Goal: Task Accomplishment & Management: Manage account settings

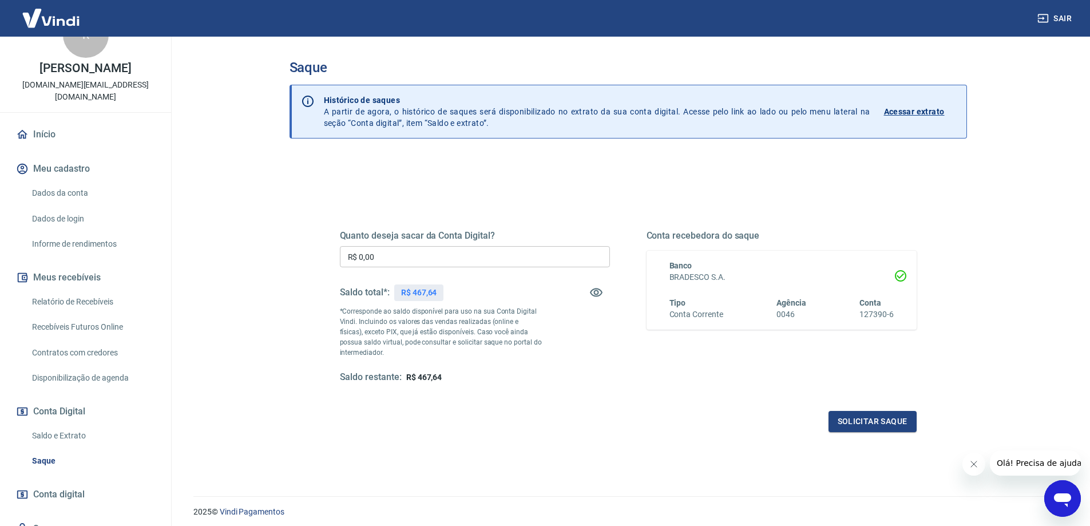
scroll to position [72, 0]
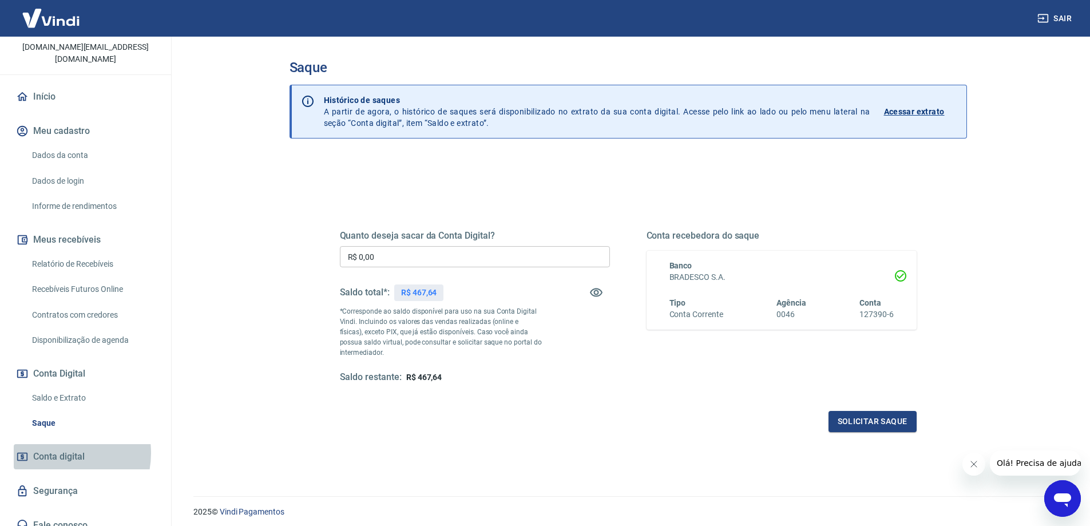
click at [55, 449] on span "Conta digital" at bounding box center [59, 457] width 52 height 16
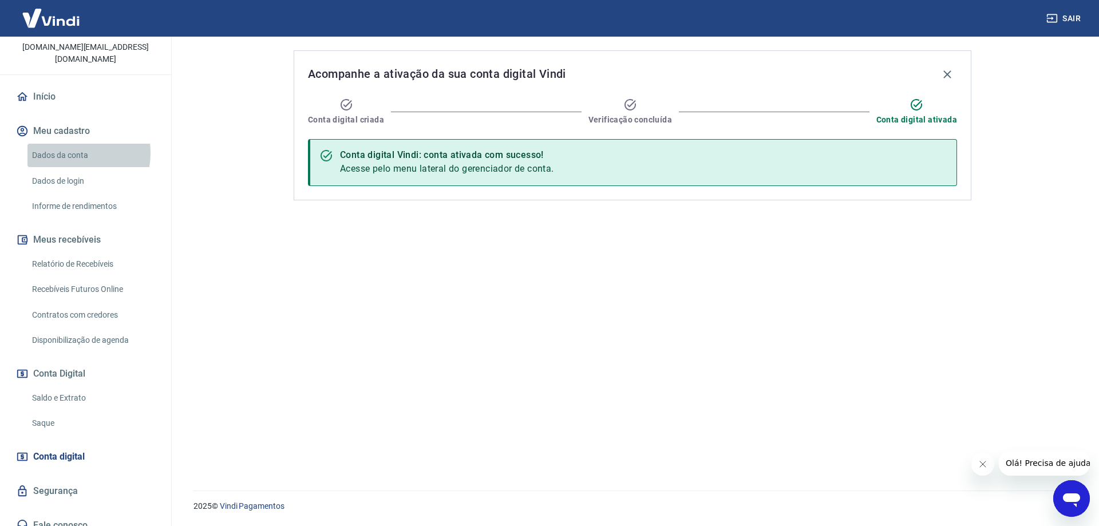
click at [66, 144] on link "Dados da conta" at bounding box center [92, 155] width 130 height 23
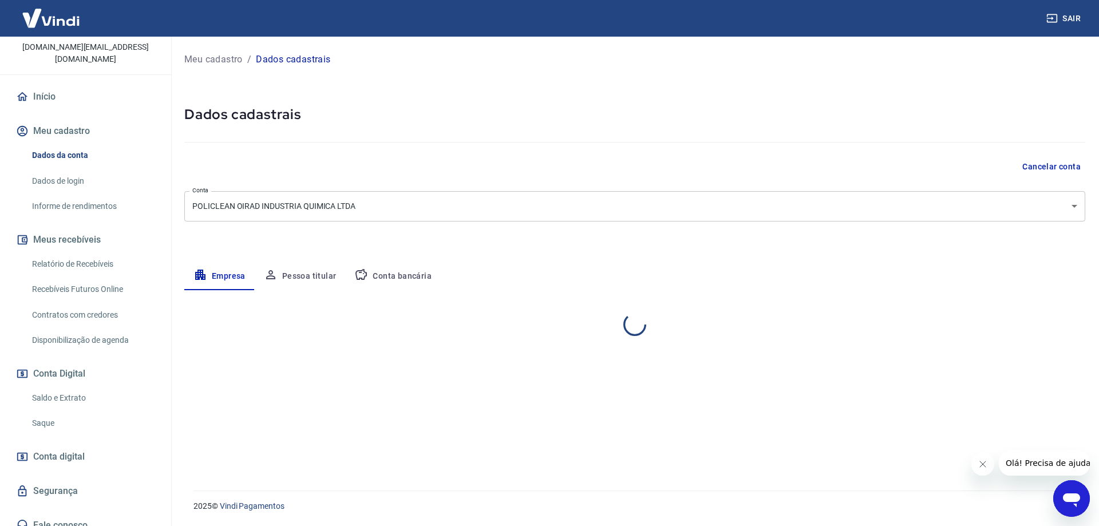
select select "SP"
select select "business"
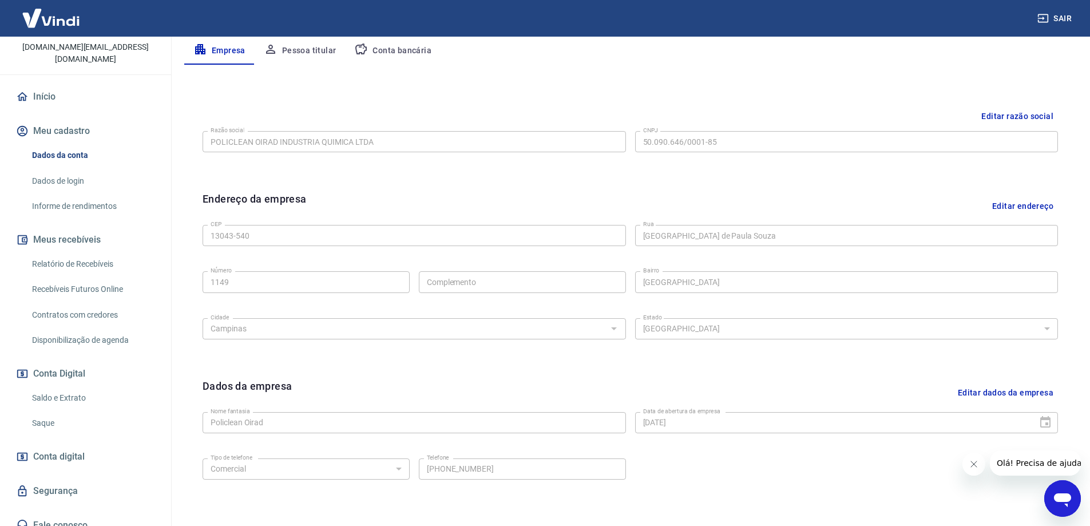
scroll to position [229, 0]
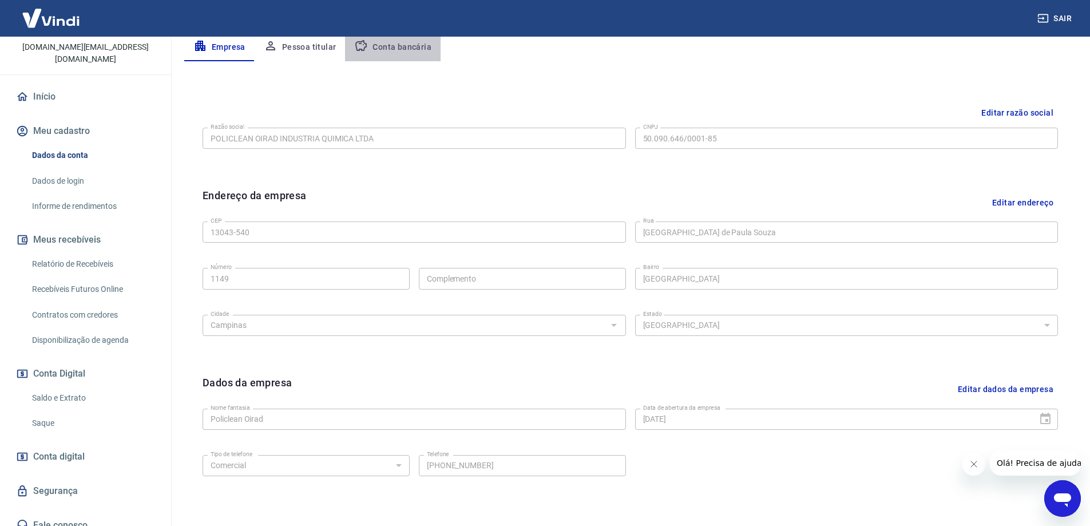
click at [389, 49] on button "Conta bancária" at bounding box center [393, 47] width 96 height 27
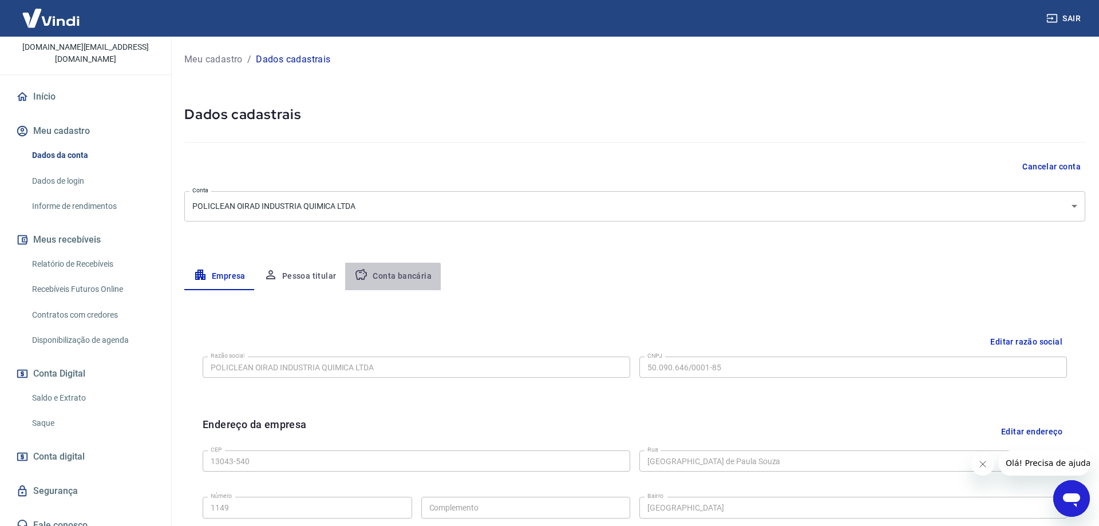
select select "1"
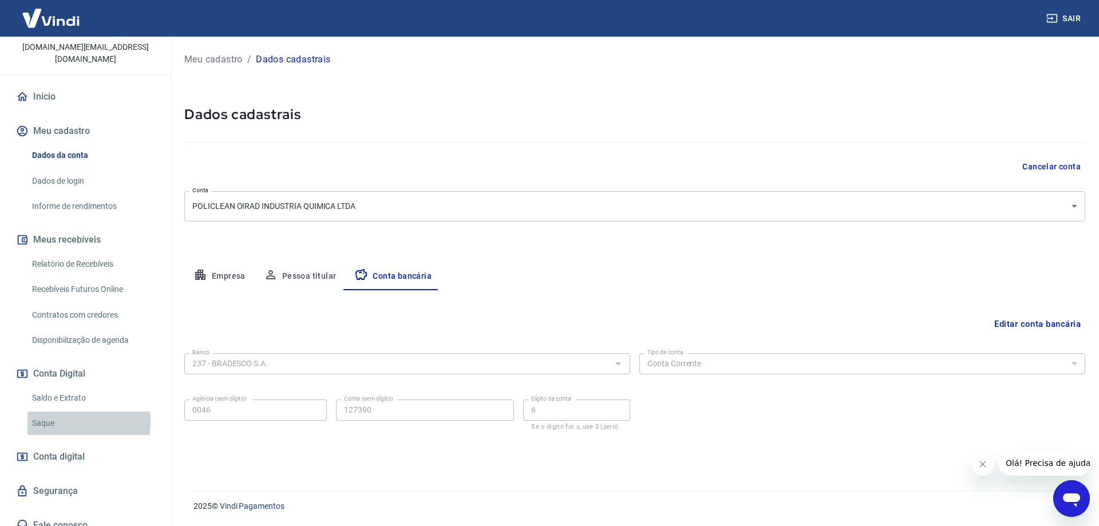
click at [45, 412] on link "Saque" at bounding box center [92, 423] width 130 height 23
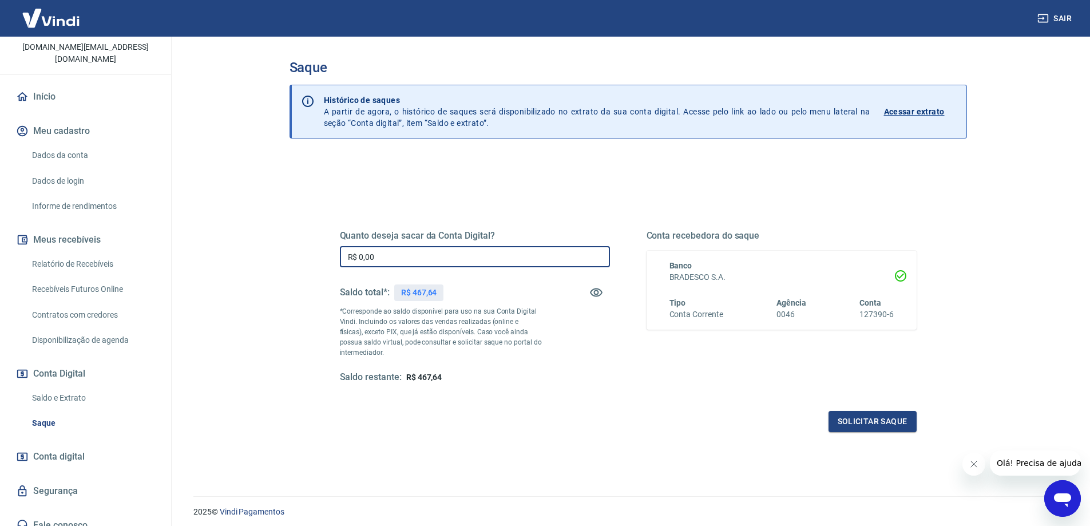
drag, startPoint x: 415, startPoint y: 260, endPoint x: 314, endPoint y: 252, distance: 101.6
click at [314, 252] on div "Quanto deseja sacar da Conta Digital? R$ 0,00 ​ Saldo total*: R$ 467,64 *Corres…" at bounding box center [629, 313] width 632 height 266
drag, startPoint x: 409, startPoint y: 254, endPoint x: 281, endPoint y: 239, distance: 128.5
click at [281, 239] on div "Saque Histórico de saques A partir de agora, o histórico de saques será disponi…" at bounding box center [628, 260] width 705 height 446
type input "R$ 460,00"
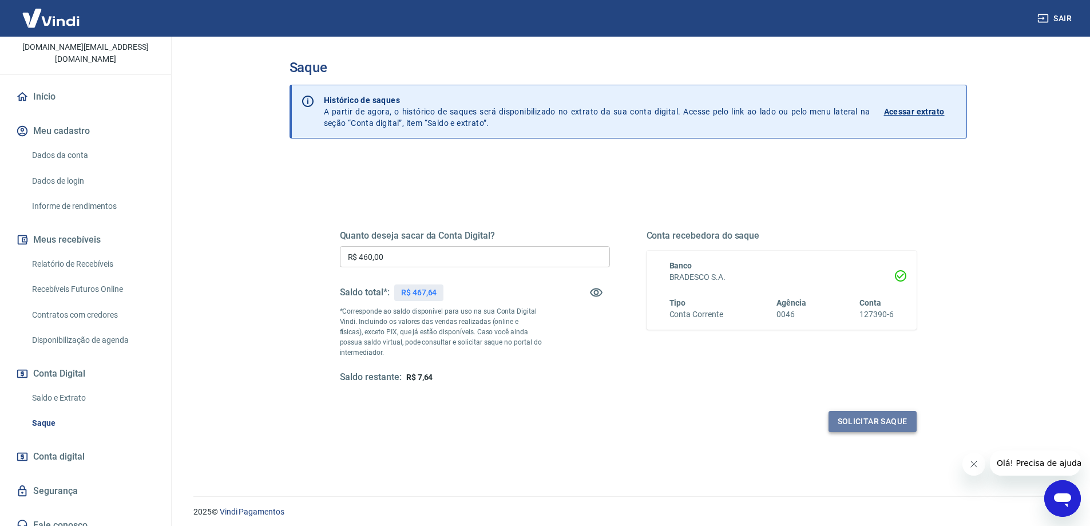
click at [880, 423] on button "Solicitar saque" at bounding box center [873, 421] width 88 height 21
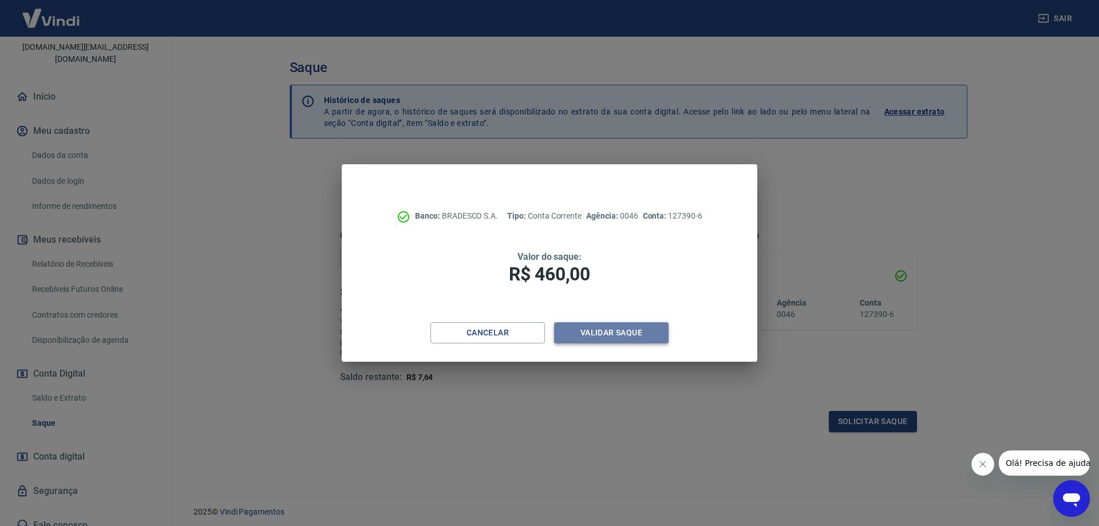
click at [616, 334] on button "Validar saque" at bounding box center [611, 332] width 114 height 21
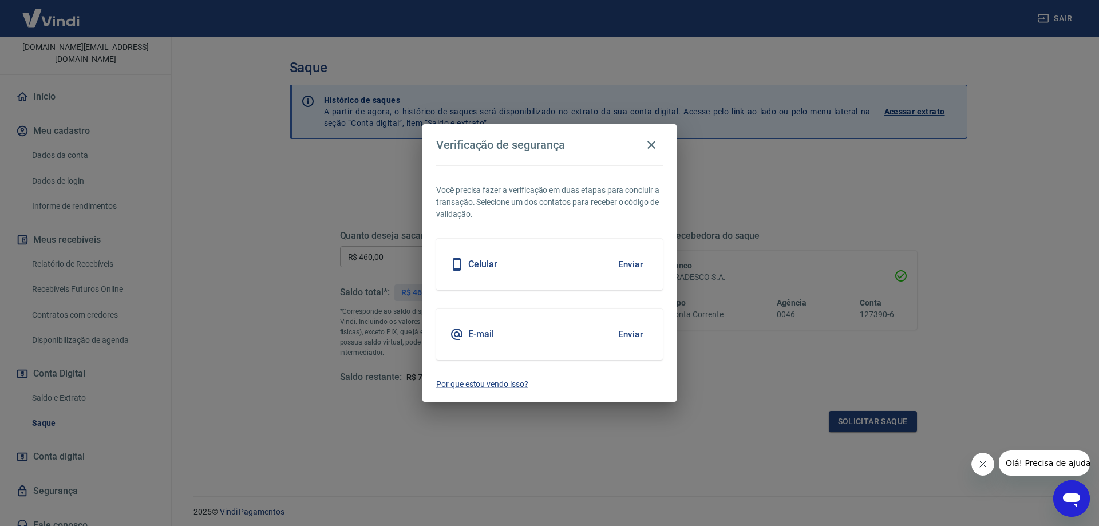
click at [632, 261] on button "Enviar" at bounding box center [630, 264] width 37 height 24
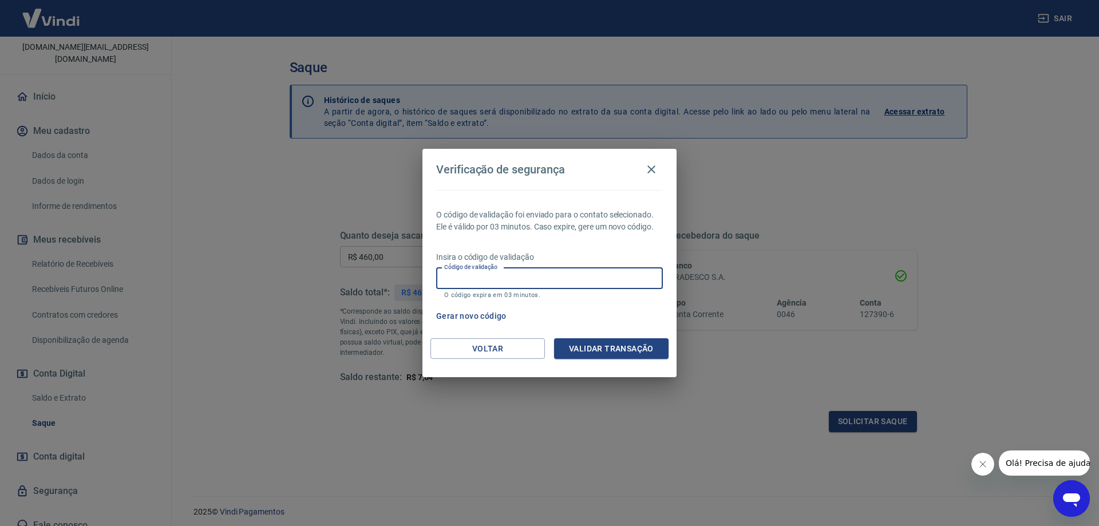
click at [540, 280] on input "Código de validação" at bounding box center [549, 278] width 227 height 21
type input "715333"
click at [613, 346] on button "Validar transação" at bounding box center [611, 348] width 114 height 21
